Goal: Transaction & Acquisition: Download file/media

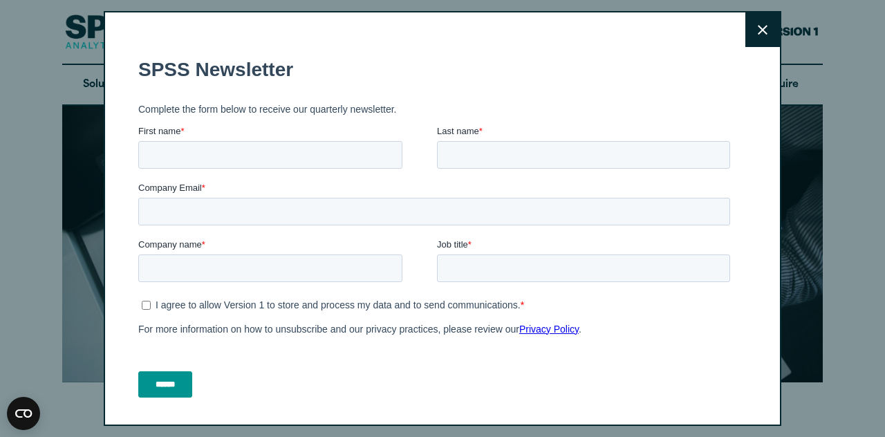
click at [758, 30] on icon at bounding box center [763, 30] width 10 height 10
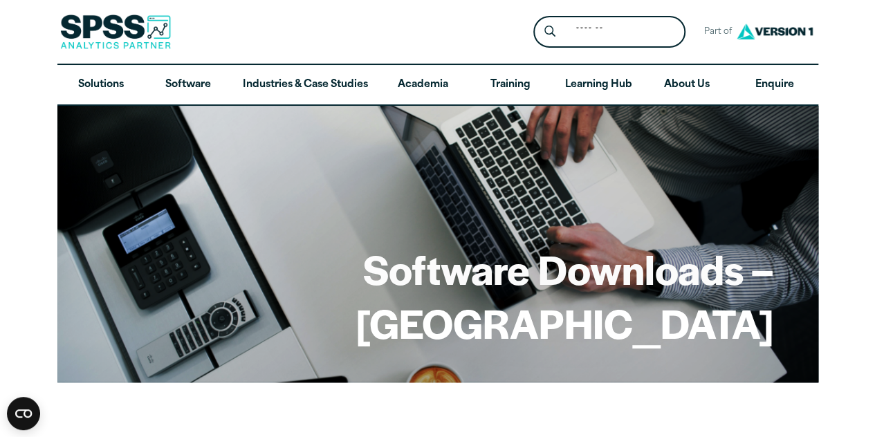
click at [777, 33] on img at bounding box center [774, 32] width 83 height 26
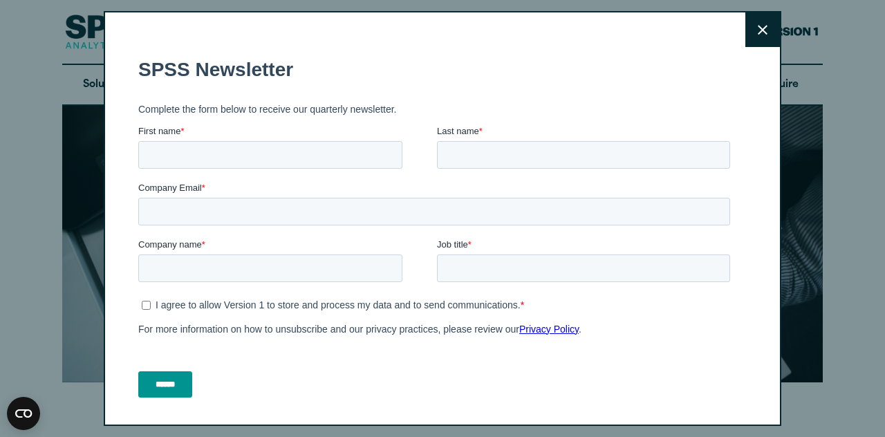
click at [754, 28] on button "Close" at bounding box center [763, 29] width 35 height 35
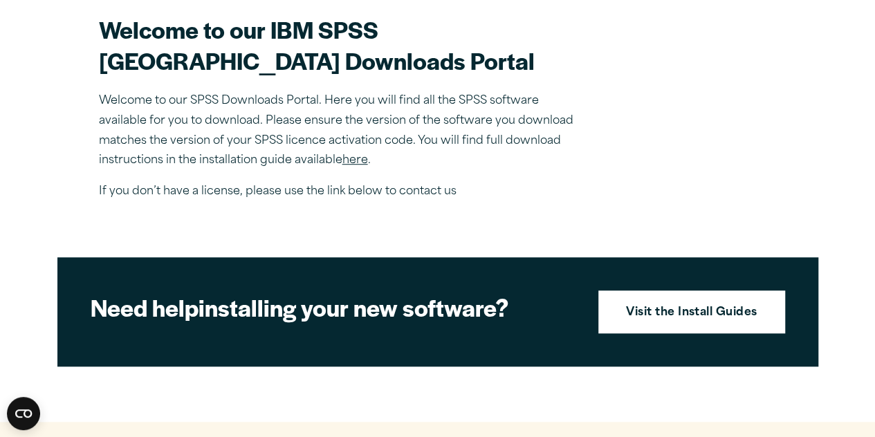
scroll to position [425, 0]
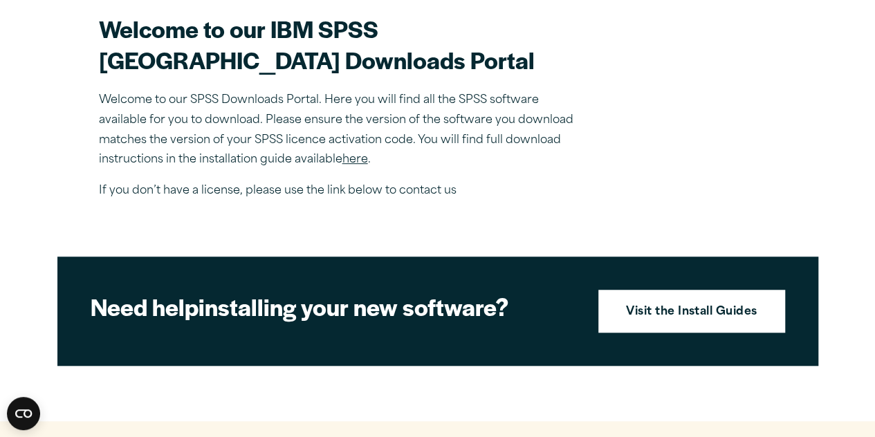
click at [356, 165] on link "here" at bounding box center [355, 159] width 26 height 11
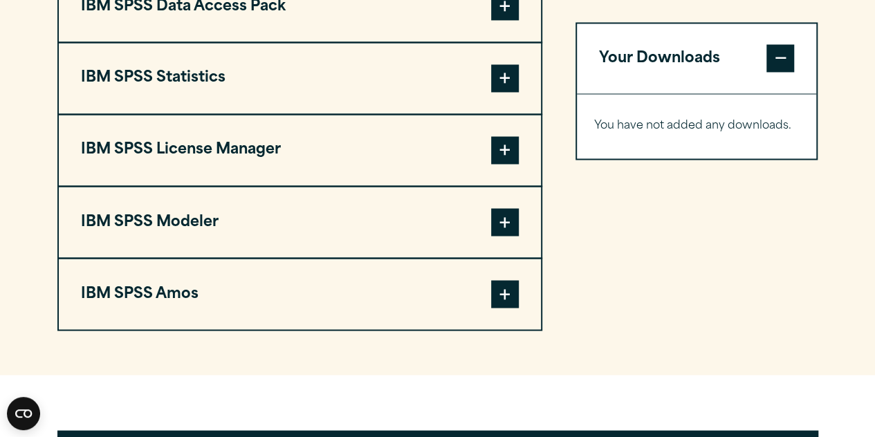
scroll to position [1134, 0]
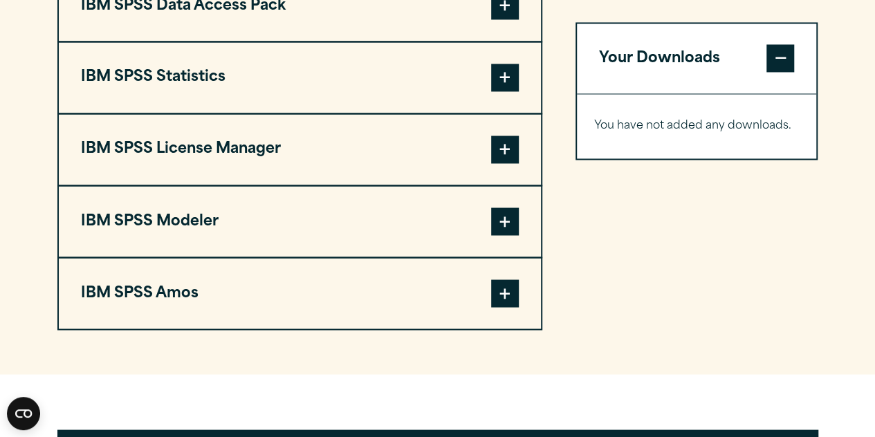
click at [502, 91] on span at bounding box center [505, 78] width 28 height 28
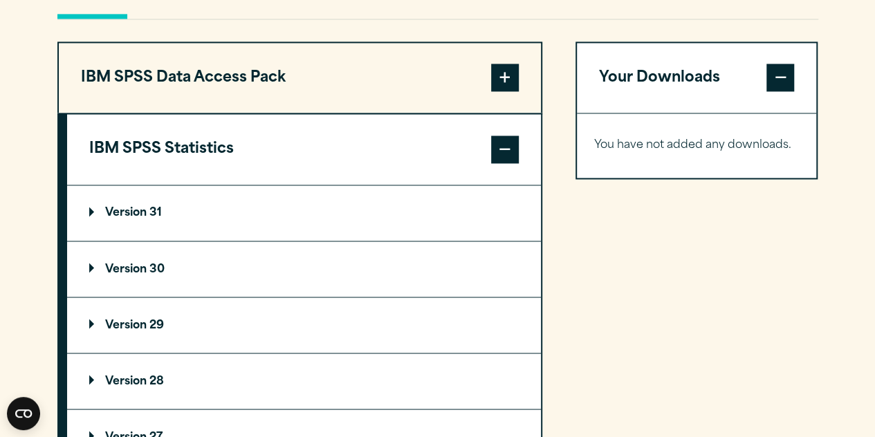
scroll to position [1062, 0]
click at [295, 296] on summary "Version 30" at bounding box center [304, 268] width 474 height 55
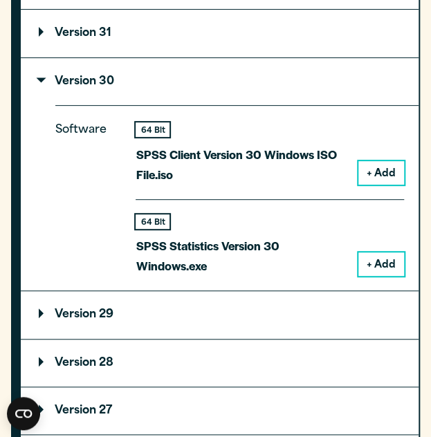
scroll to position [1338, 0]
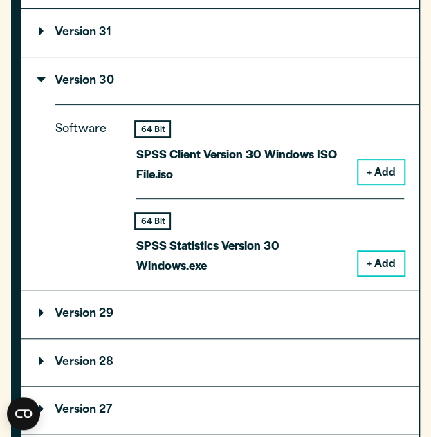
click at [376, 184] on button "+ Add" at bounding box center [381, 172] width 46 height 24
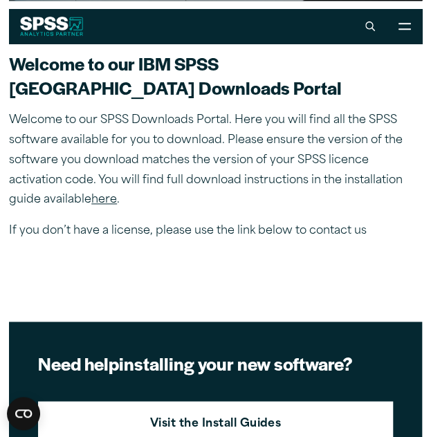
scroll to position [327, 0]
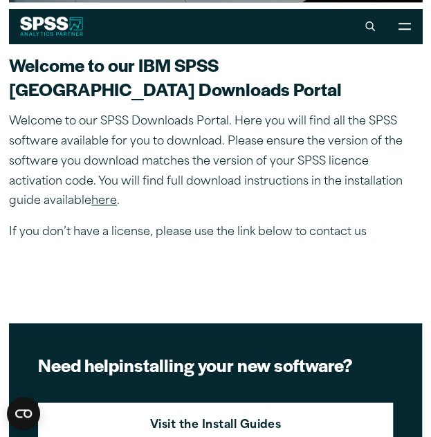
click at [97, 207] on link "here" at bounding box center [104, 201] width 26 height 11
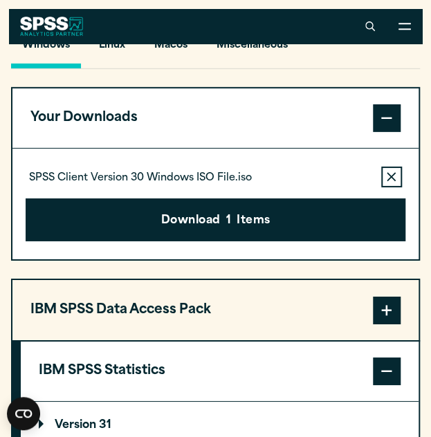
scroll to position [989, 0]
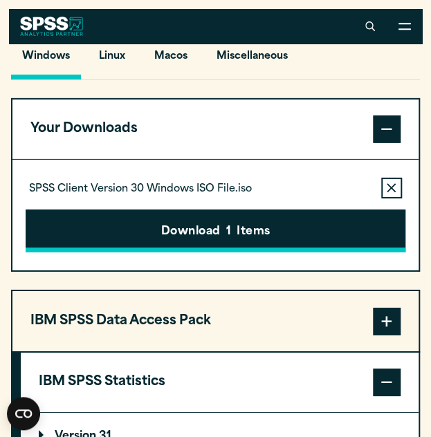
click at [180, 252] on button "Download 1 Items" at bounding box center [216, 231] width 380 height 43
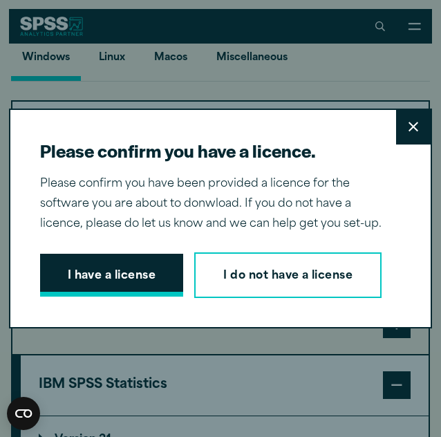
click at [100, 254] on button "I have a license" at bounding box center [112, 275] width 144 height 43
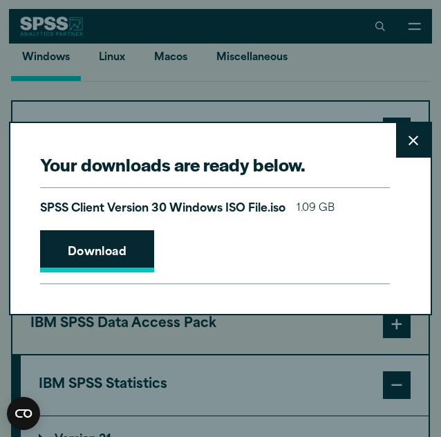
click at [107, 259] on link "Download" at bounding box center [97, 251] width 115 height 43
click at [109, 255] on link "Download" at bounding box center [97, 251] width 115 height 43
click at [405, 134] on button "Close" at bounding box center [413, 140] width 35 height 35
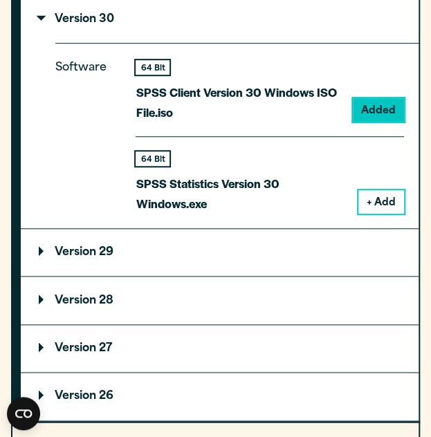
scroll to position [1466, 0]
